Goal: Information Seeking & Learning: Learn about a topic

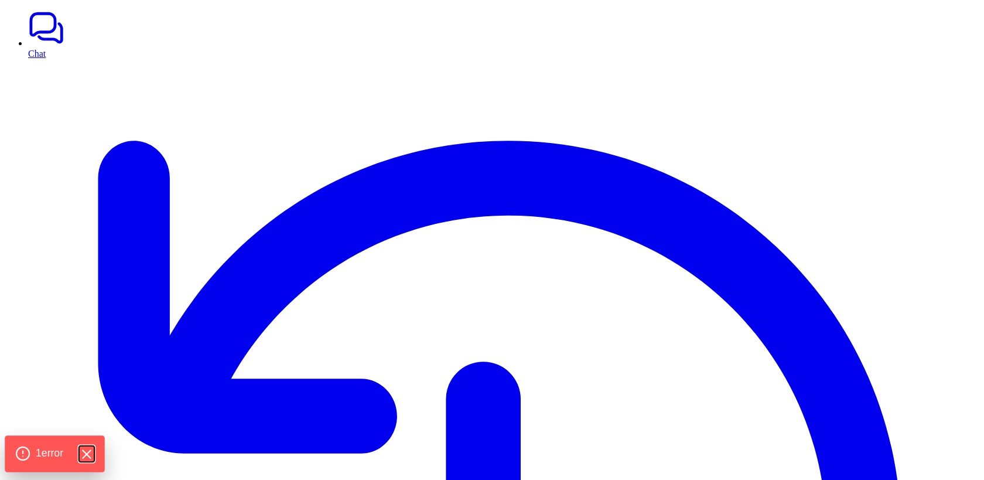
click at [90, 456] on icon "Hide Errors" at bounding box center [87, 454] width 8 height 8
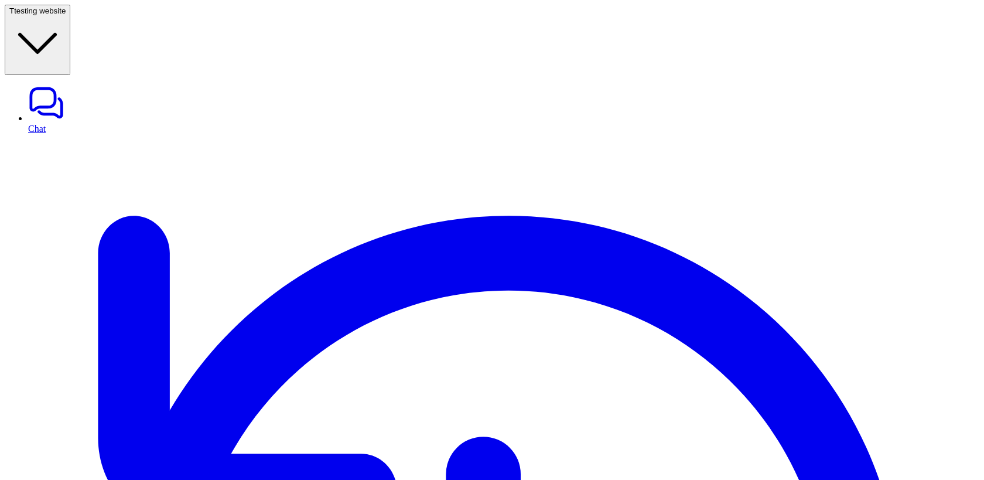
click at [66, 15] on span "testing website" at bounding box center [40, 10] width 52 height 9
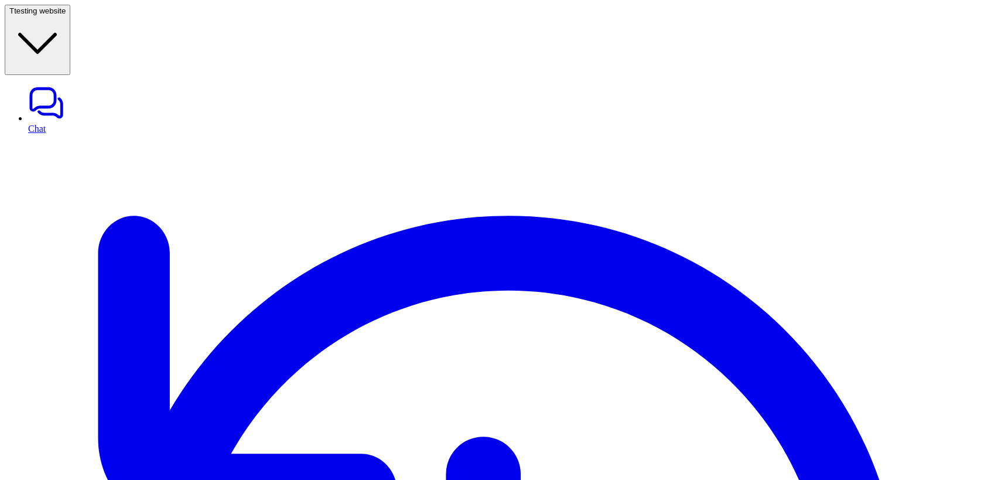
scroll to position [347, 0]
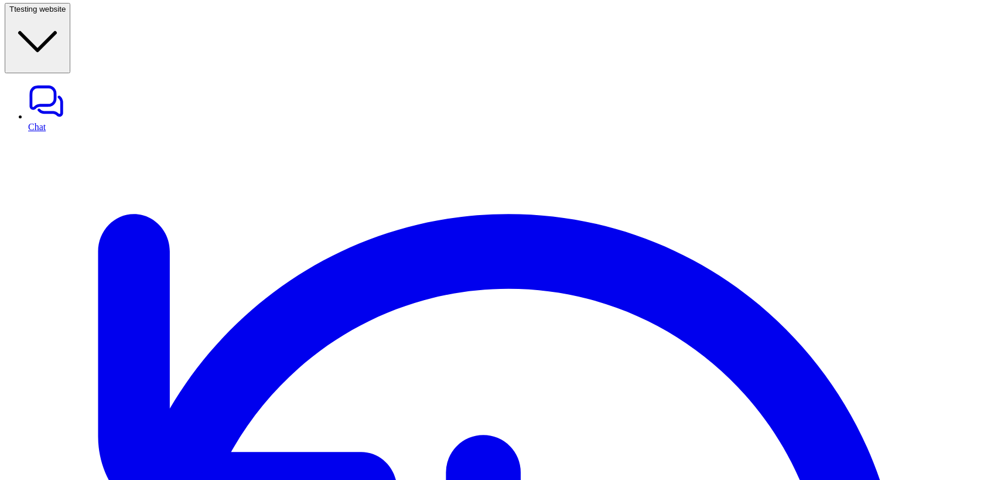
scroll to position [15372, 0]
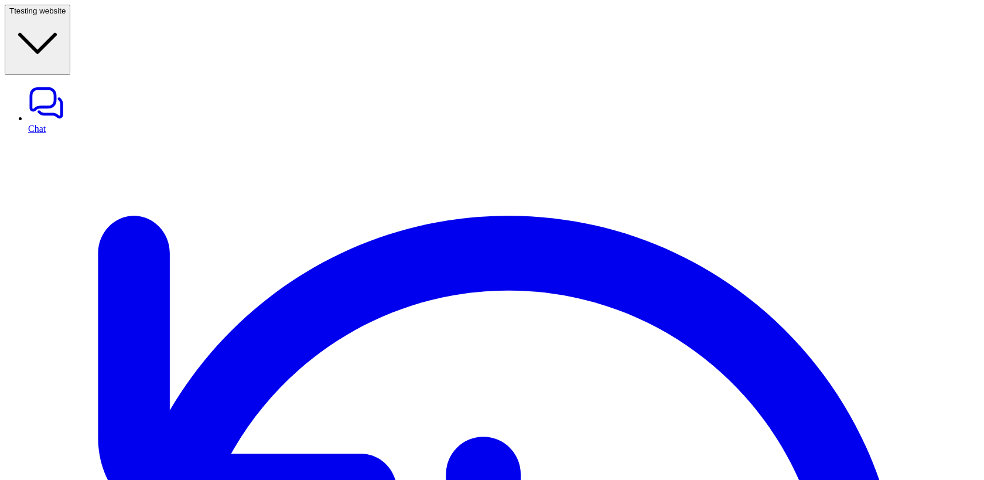
scroll to position [9984, 0]
